Goal: Check status: Check status

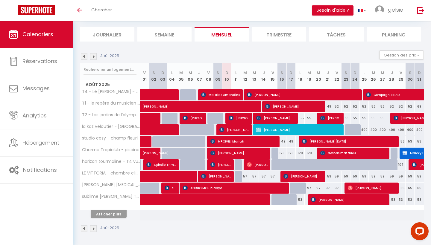
scroll to position [35, 0]
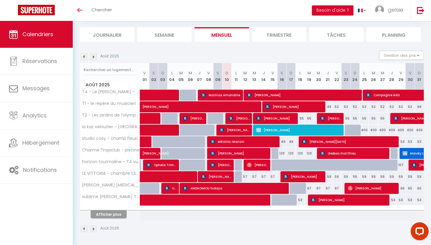
click at [113, 213] on button "Afficher plus" at bounding box center [109, 215] width 36 height 8
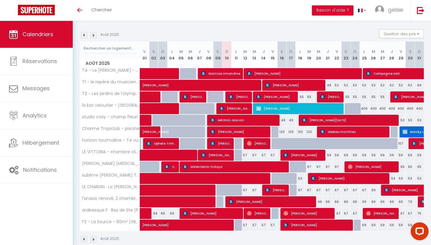
scroll to position [62, 0]
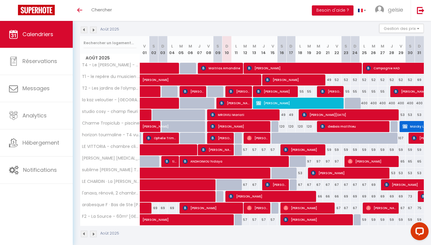
click at [332, 127] on span "desbois matthieu" at bounding box center [354, 126] width 68 height 11
select select "OK"
select select "KO"
select select "0"
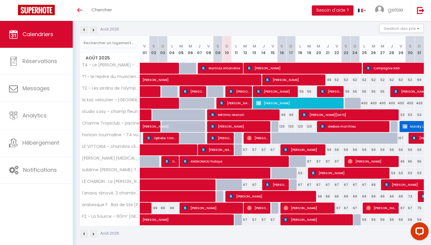
select select "1"
select select
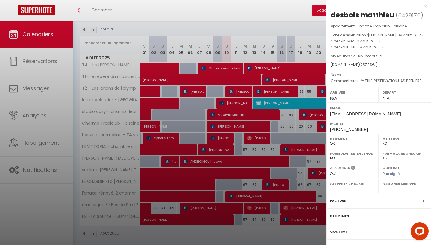
select select "19824"
click at [268, 56] on div at bounding box center [215, 122] width 431 height 245
